Goal: Task Accomplishment & Management: Manage account settings

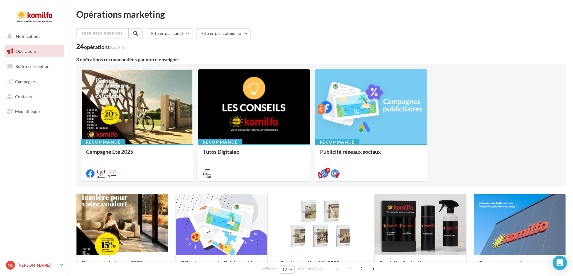
click at [57, 263] on p "[PERSON_NAME]" at bounding box center [37, 265] width 40 height 6
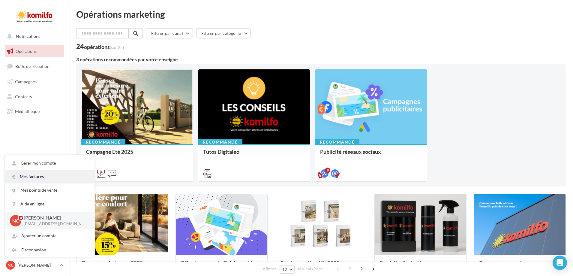
click at [44, 173] on link "Mes factures" at bounding box center [49, 177] width 89 height 14
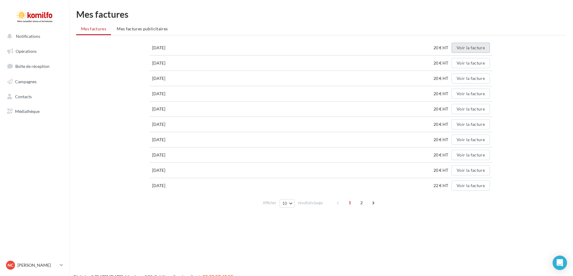
click at [475, 46] on button "Voir la facture" at bounding box center [471, 48] width 38 height 10
